Goal: Check status: Check status

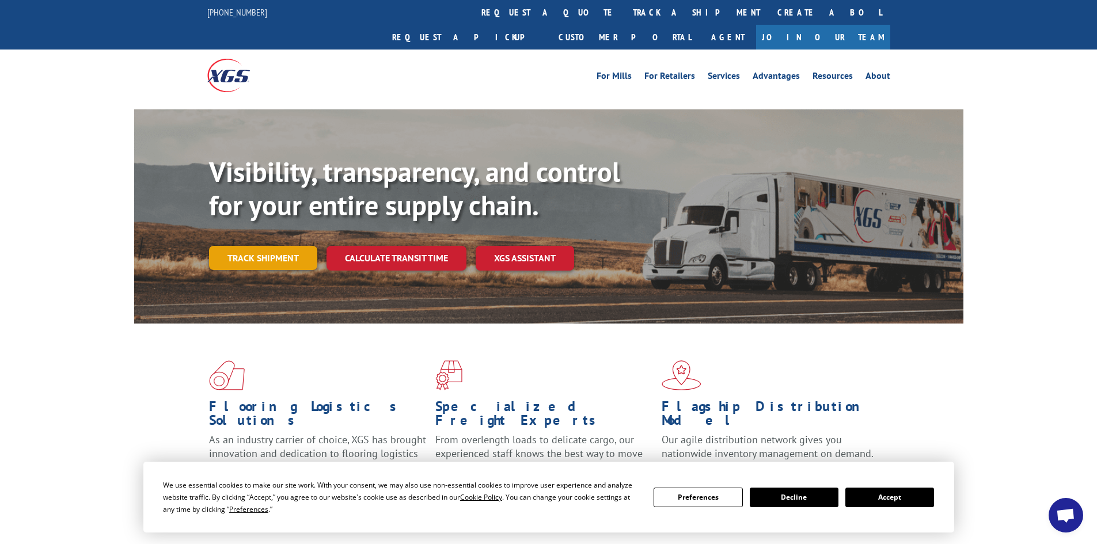
click at [250, 246] on link "Track shipment" at bounding box center [263, 258] width 108 height 24
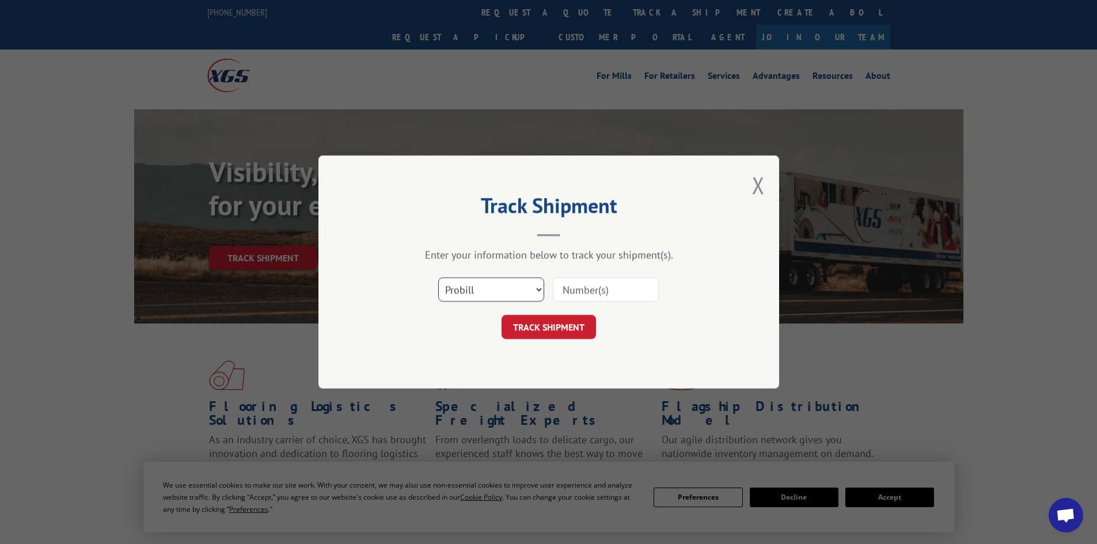
drag, startPoint x: 521, startPoint y: 290, endPoint x: 503, endPoint y: 292, distance: 17.9
click at [521, 290] on select "Select category... Probill BOL PO" at bounding box center [491, 290] width 106 height 24
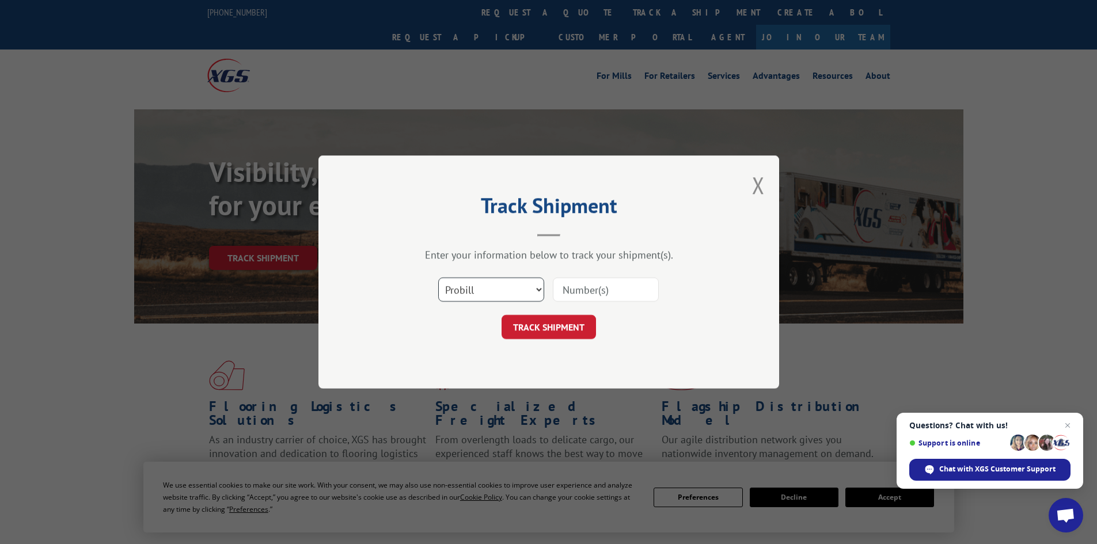
select select "bol"
click at [438, 278] on select "Select category... Probill BOL PO" at bounding box center [491, 290] width 106 height 24
paste input "7038736"
type input "7038736"
click at [541, 323] on button "TRACK SHIPMENT" at bounding box center [549, 327] width 94 height 24
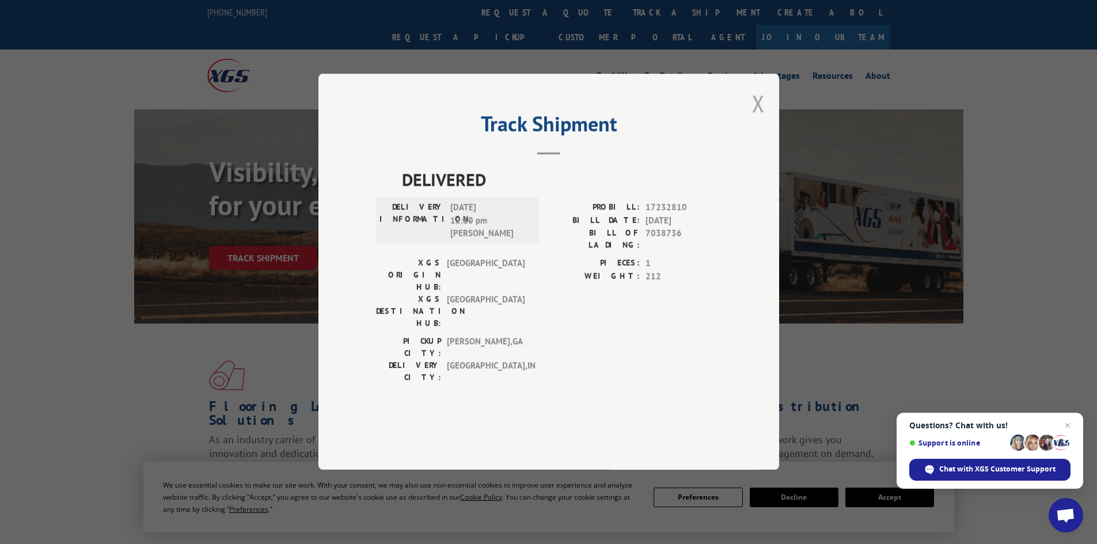
click at [756, 119] on button "Close modal" at bounding box center [758, 103] width 13 height 31
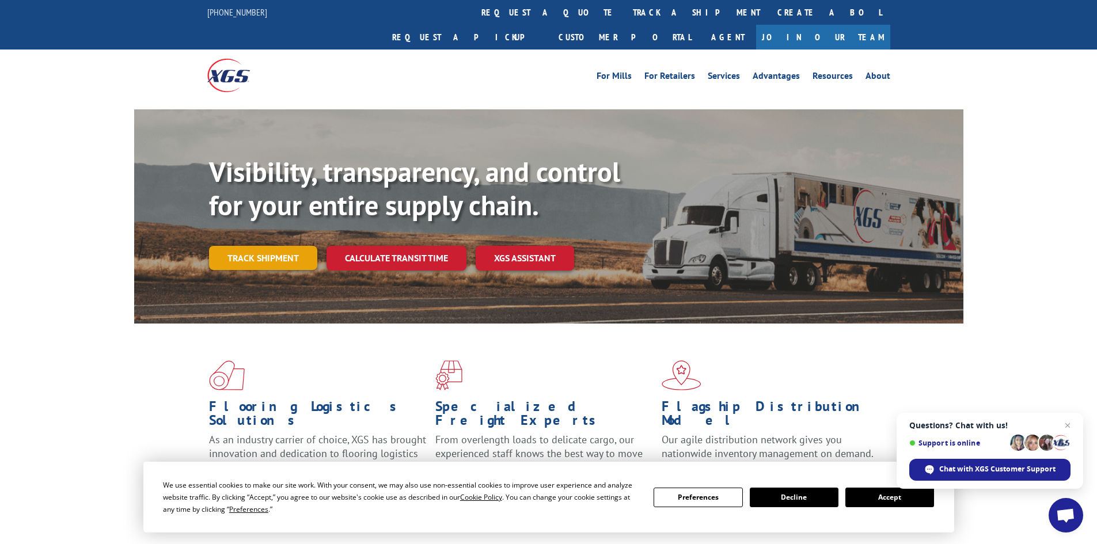
click at [278, 246] on link "Track shipment" at bounding box center [263, 258] width 108 height 24
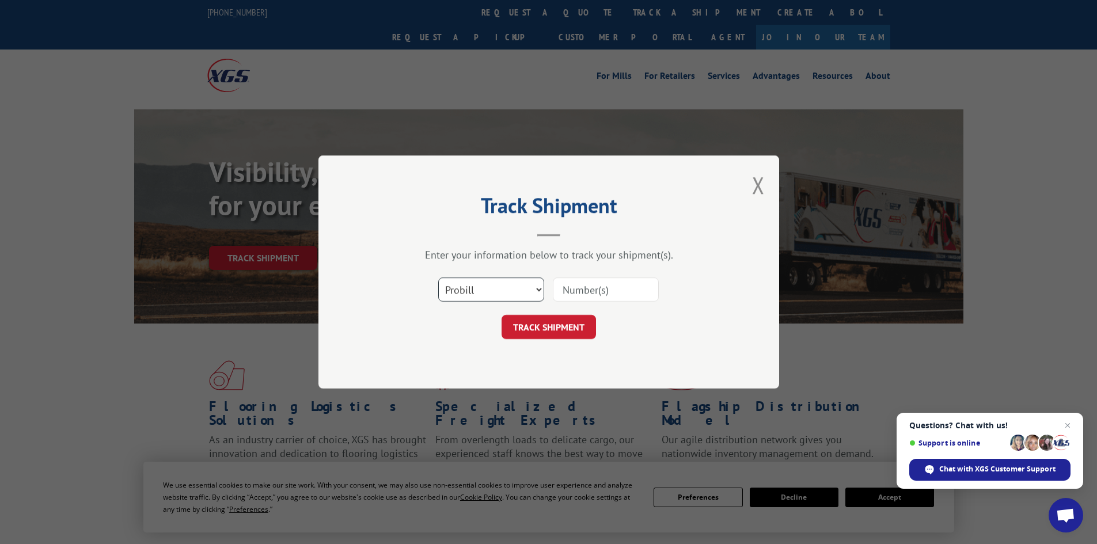
click at [527, 289] on select "Select category... Probill BOL PO" at bounding box center [491, 290] width 106 height 24
select select "bol"
click at [438, 278] on select "Select category... Probill BOL PO" at bounding box center [491, 290] width 106 height 24
paste input "6872193"
type input "6872193"
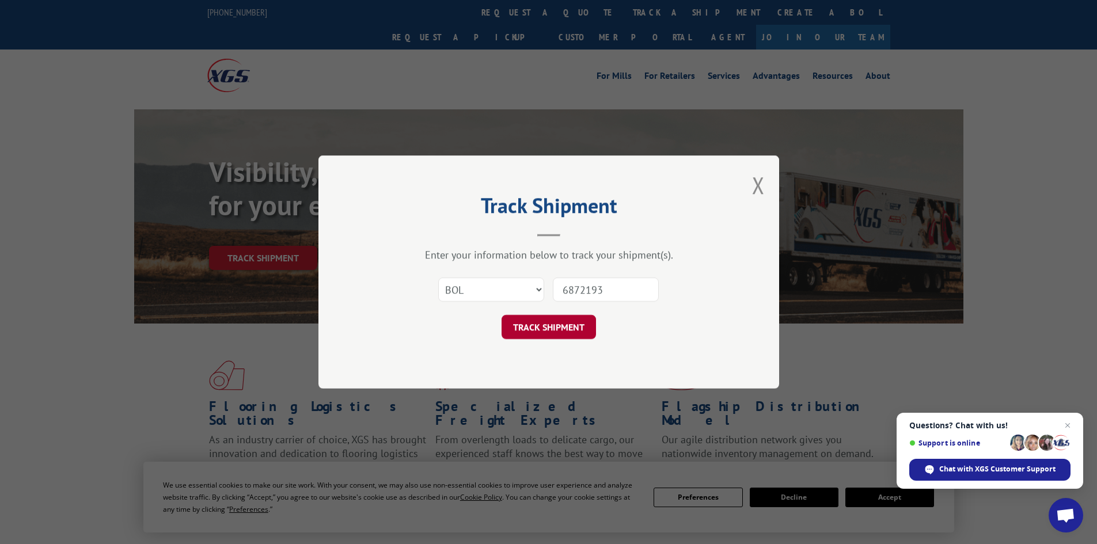
click at [532, 328] on button "TRACK SHIPMENT" at bounding box center [549, 327] width 94 height 24
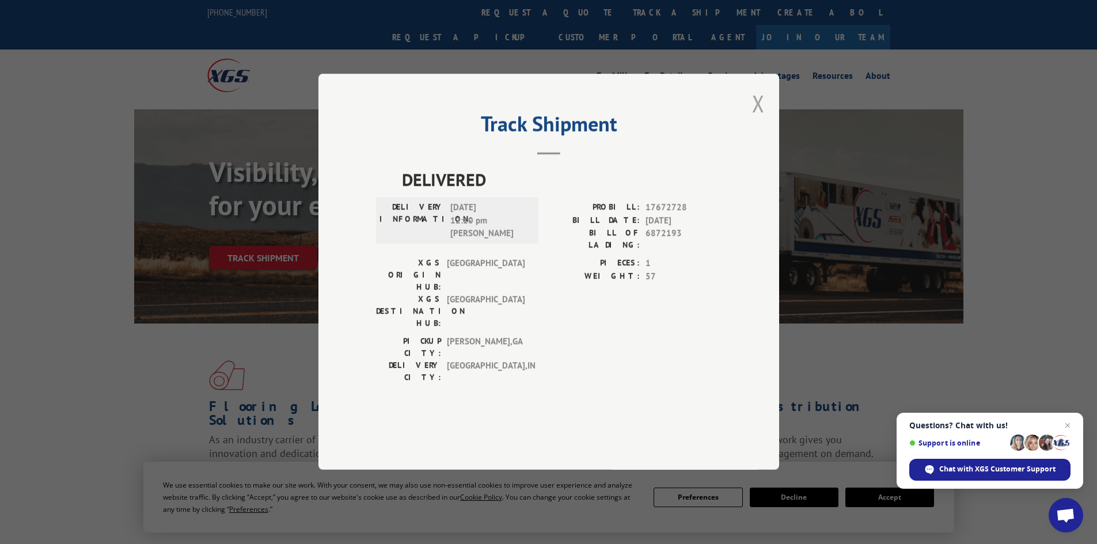
click at [754, 119] on button "Close modal" at bounding box center [758, 103] width 13 height 31
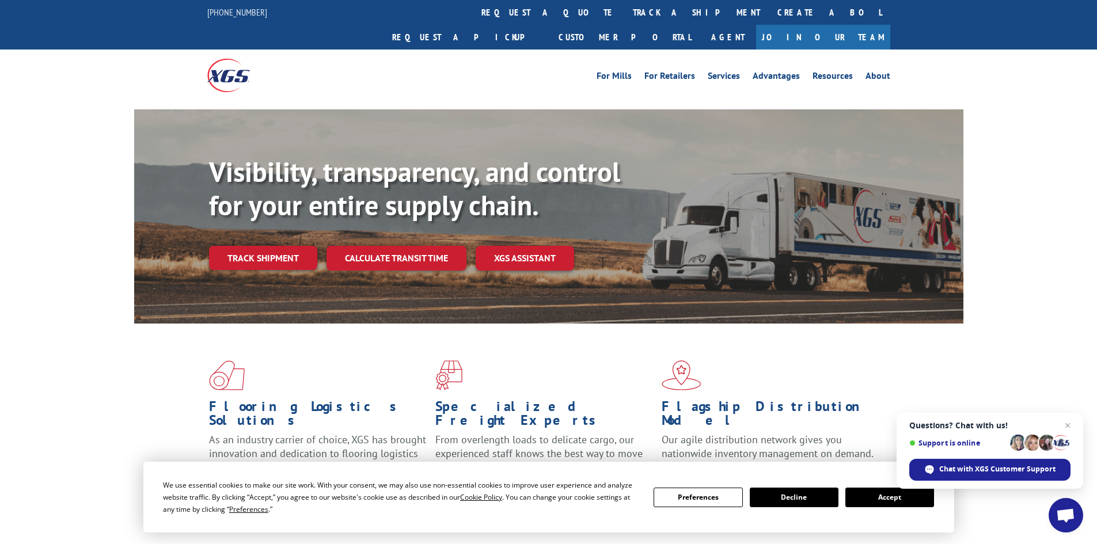
drag, startPoint x: 276, startPoint y: 234, endPoint x: 256, endPoint y: 234, distance: 20.2
click at [276, 246] on link "Track shipment" at bounding box center [263, 258] width 108 height 24
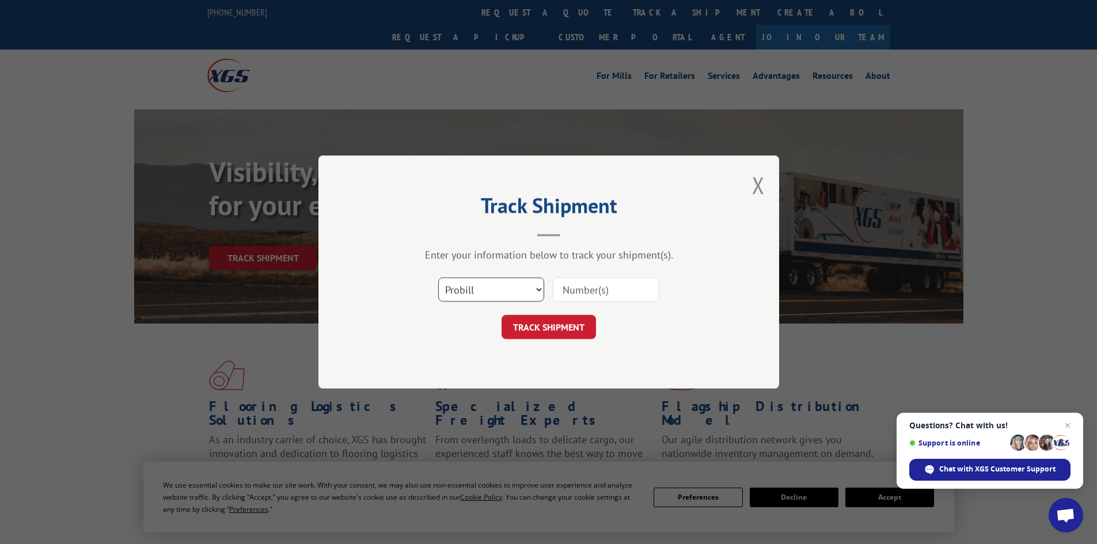
click at [489, 289] on select "Select category... Probill BOL PO" at bounding box center [491, 290] width 106 height 24
select select "bol"
click at [438, 278] on select "Select category... Probill BOL PO" at bounding box center [491, 290] width 106 height 24
paste input "7041401"
type input "7041401"
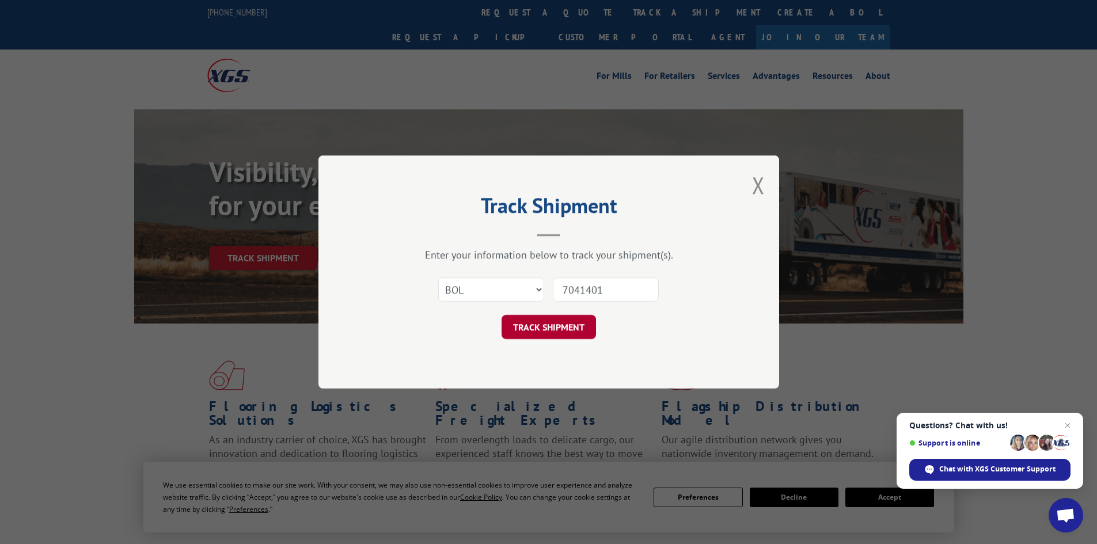
click at [540, 327] on button "TRACK SHIPMENT" at bounding box center [549, 327] width 94 height 24
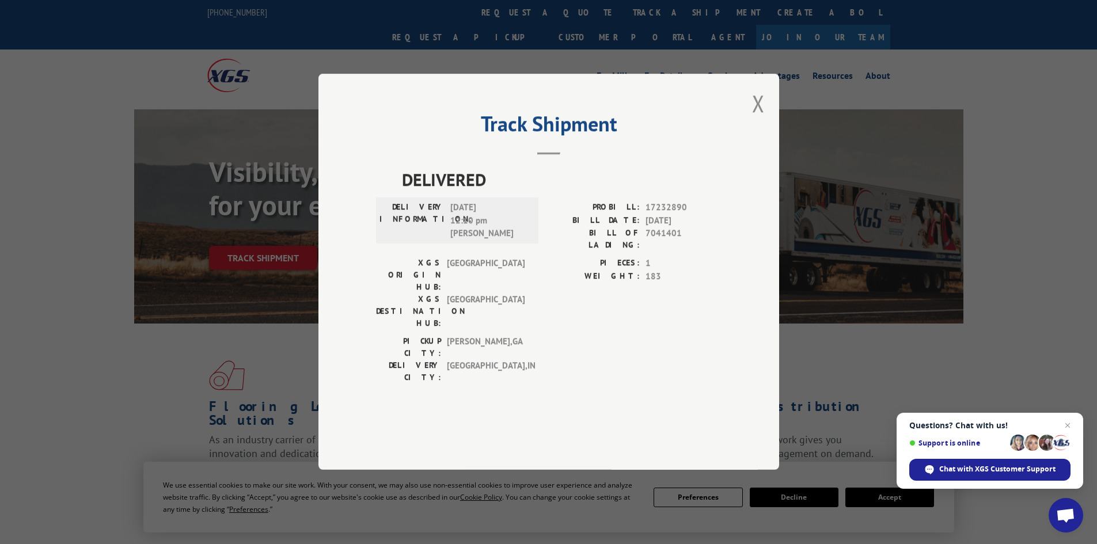
click at [55, 152] on div "Track Shipment DELIVERED DELIVERY INFORMATION: [DATE] 12:10 pm [PERSON_NAME] PR…" at bounding box center [548, 272] width 1097 height 544
click at [764, 119] on button "Close modal" at bounding box center [758, 103] width 13 height 31
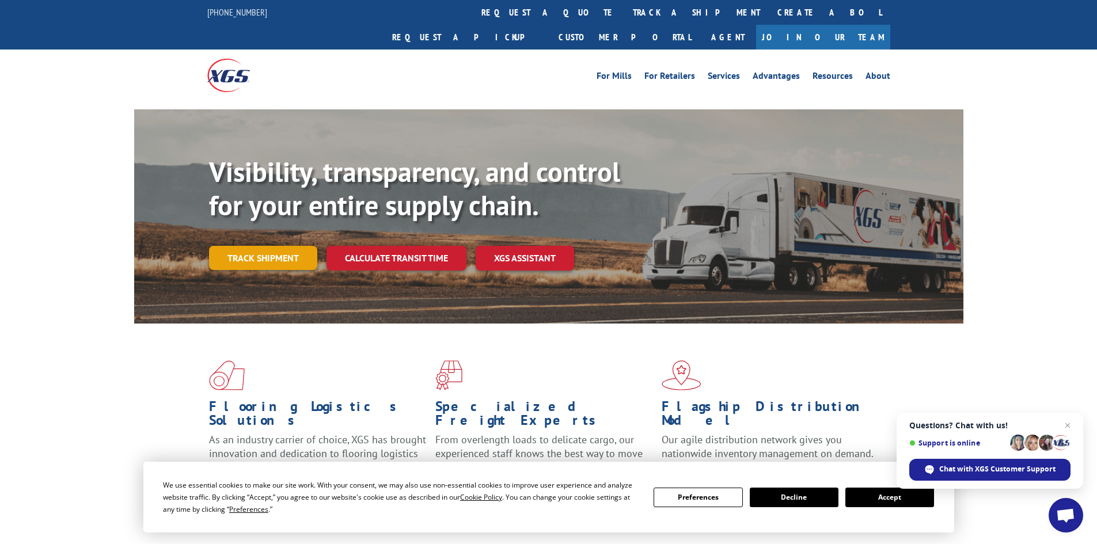
click at [253, 246] on link "Track shipment" at bounding box center [263, 258] width 108 height 24
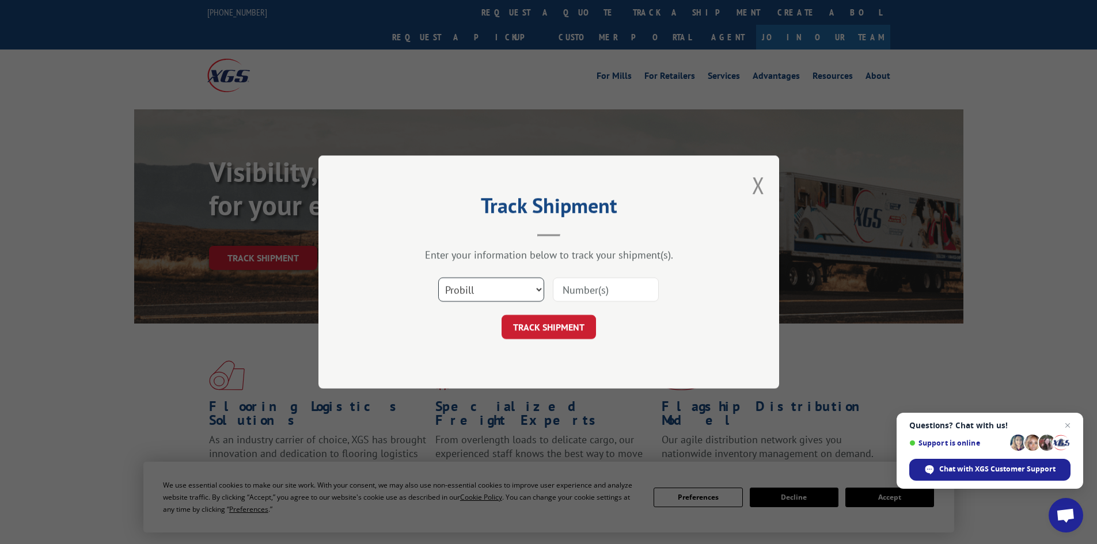
click at [523, 287] on select "Select category... Probill BOL PO" at bounding box center [491, 290] width 106 height 24
select select "bol"
click at [438, 278] on select "Select category... Probill BOL PO" at bounding box center [491, 290] width 106 height 24
paste input "5476597"
type input "5476597"
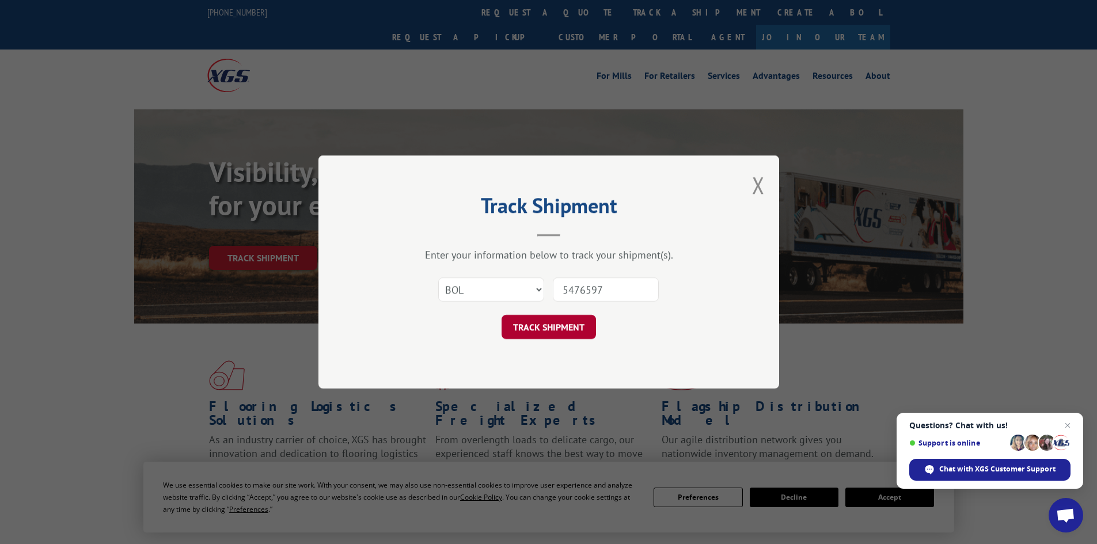
click at [545, 324] on button "TRACK SHIPMENT" at bounding box center [549, 327] width 94 height 24
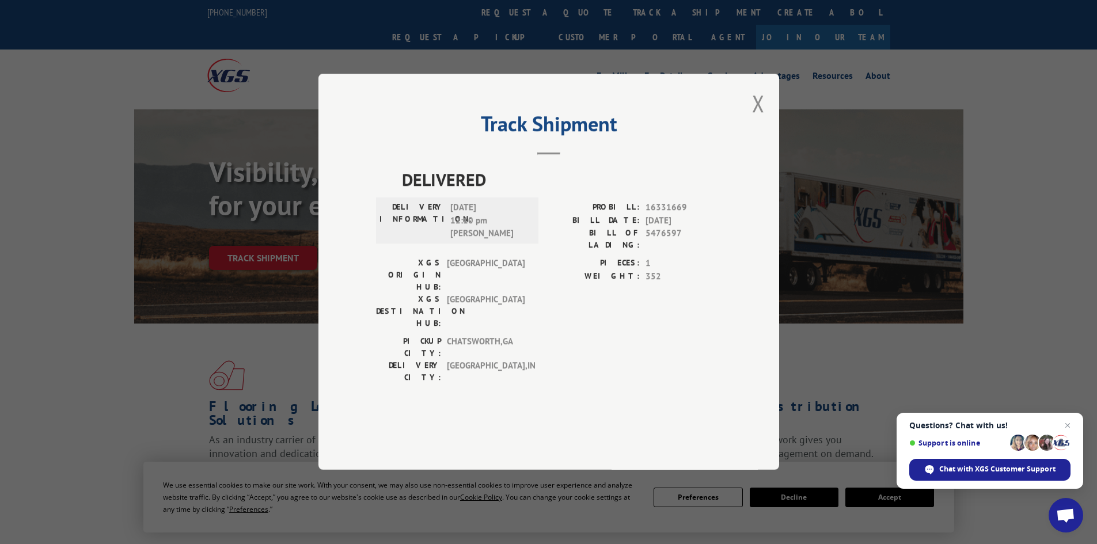
click at [132, 339] on div "Track Shipment DELIVERED DELIVERY INFORMATION: [DATE] 12:10 pm [PERSON_NAME] PR…" at bounding box center [548, 272] width 1097 height 544
